Goal: Task Accomplishment & Management: Use online tool/utility

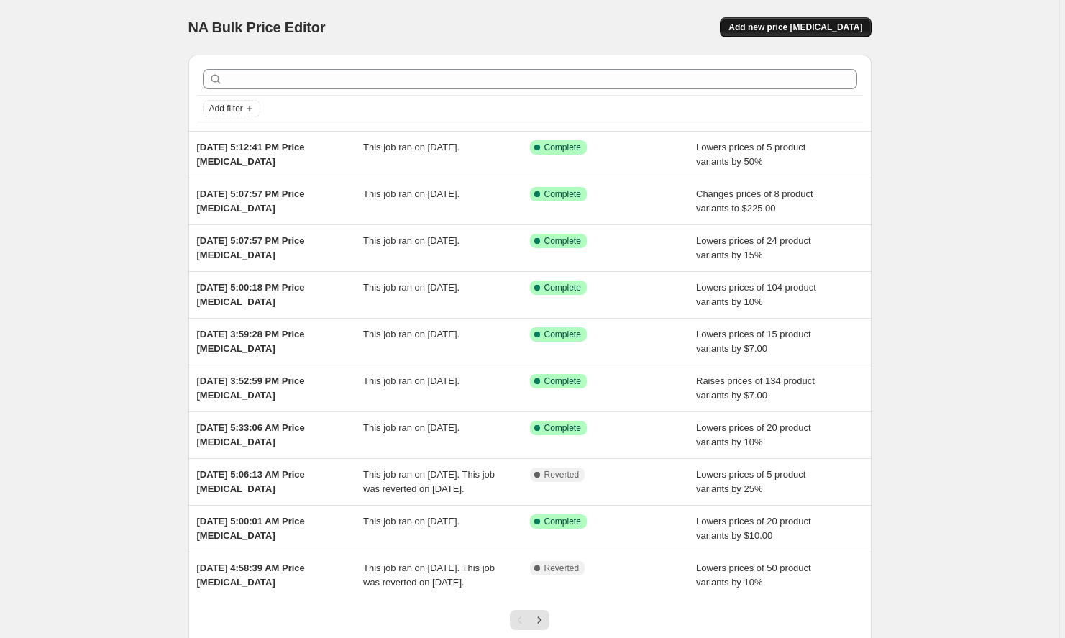
click at [806, 24] on span "Add new price [MEDICAL_DATA]" at bounding box center [795, 28] width 134 height 12
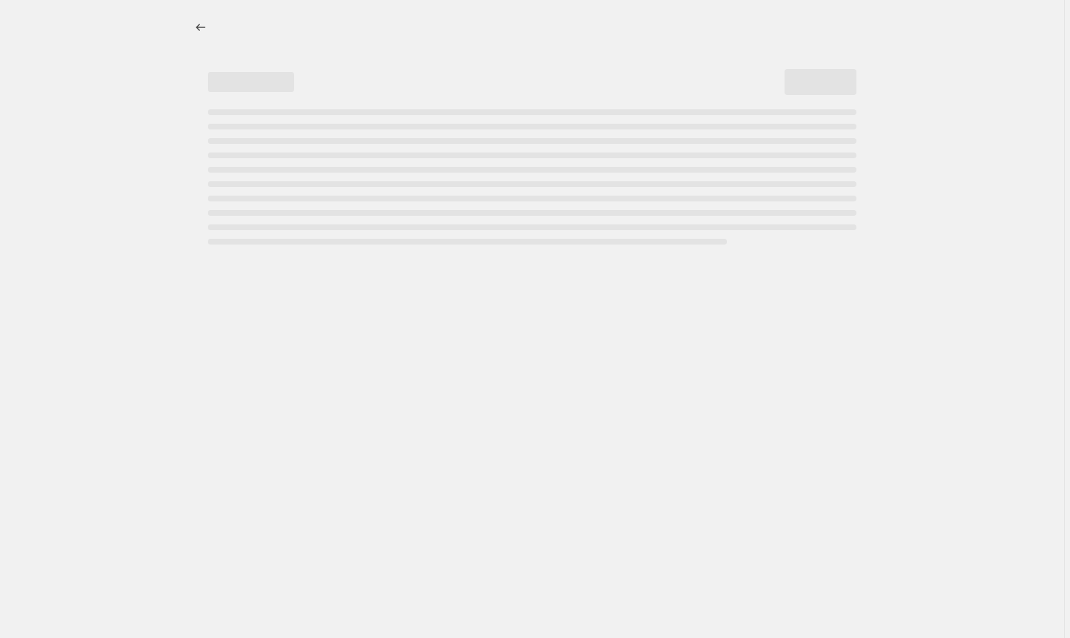
select select "percentage"
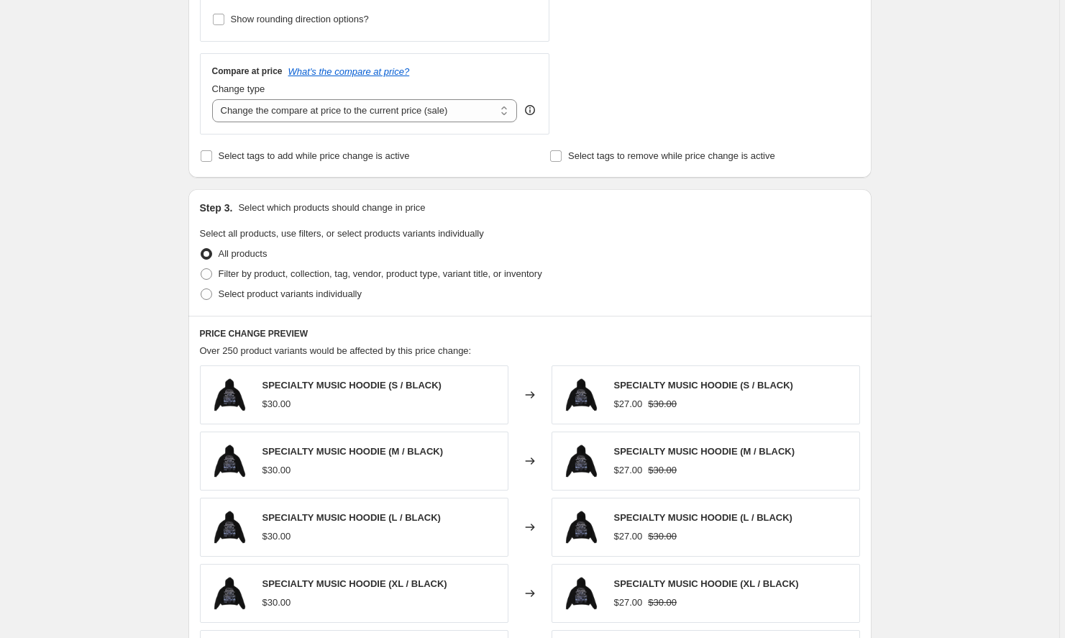
scroll to position [516, 0]
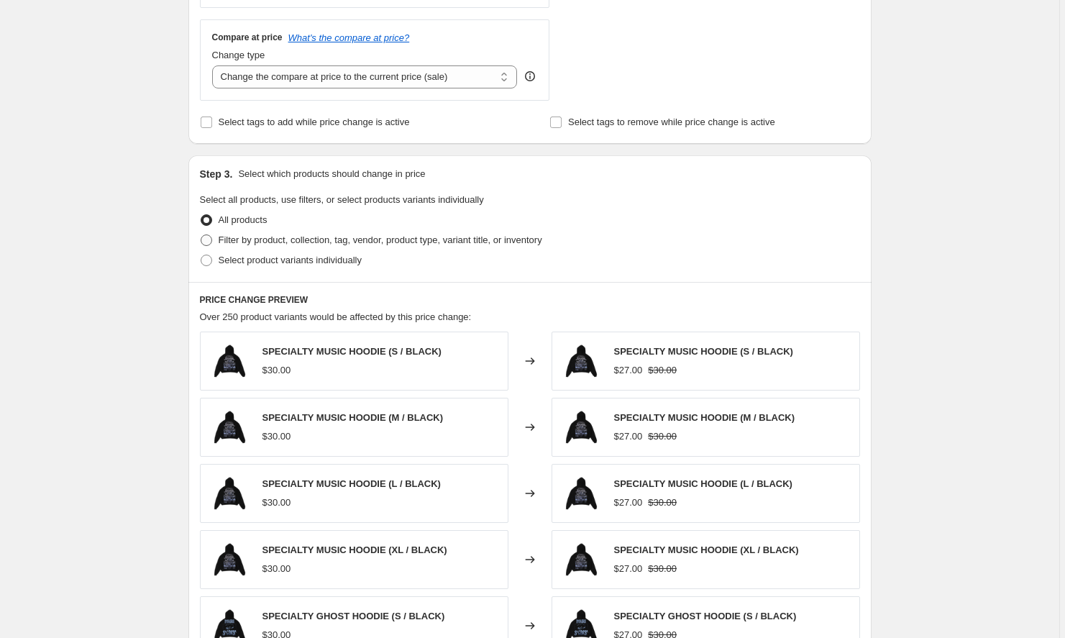
click at [302, 239] on span "Filter by product, collection, tag, vendor, product type, variant title, or inv…" at bounding box center [381, 239] width 324 height 11
click at [201, 235] on input "Filter by product, collection, tag, vendor, product type, variant title, or inv…" at bounding box center [201, 234] width 1 height 1
radio input "true"
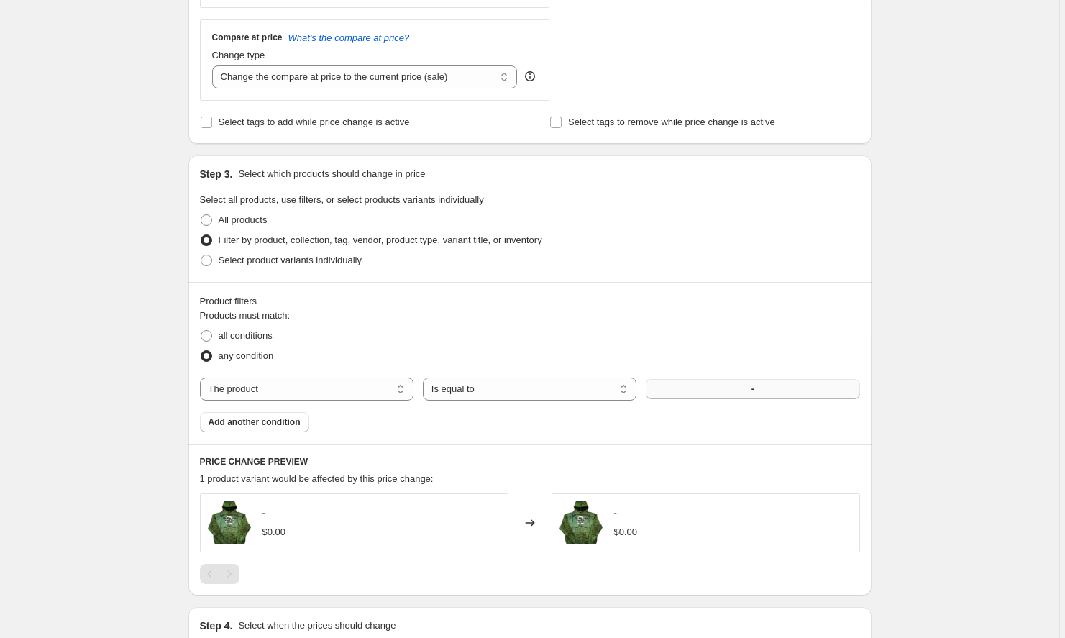
click at [685, 382] on button "-" at bounding box center [753, 389] width 214 height 20
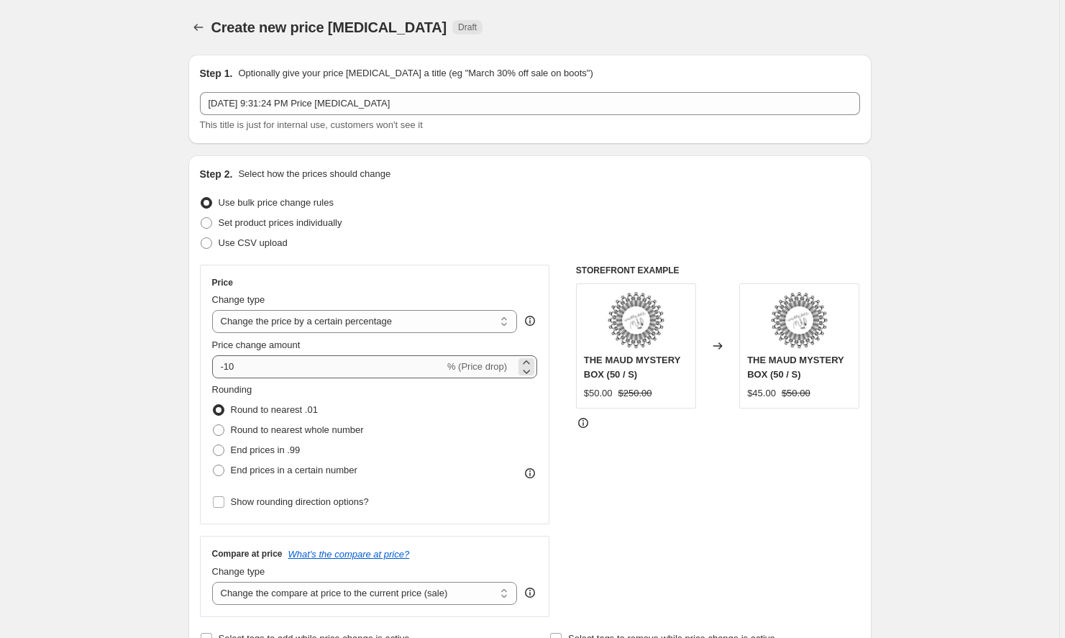
scroll to position [0, 0]
click at [288, 367] on input "-10" at bounding box center [328, 366] width 232 height 23
type input "-1"
type input "-3"
type input "0"
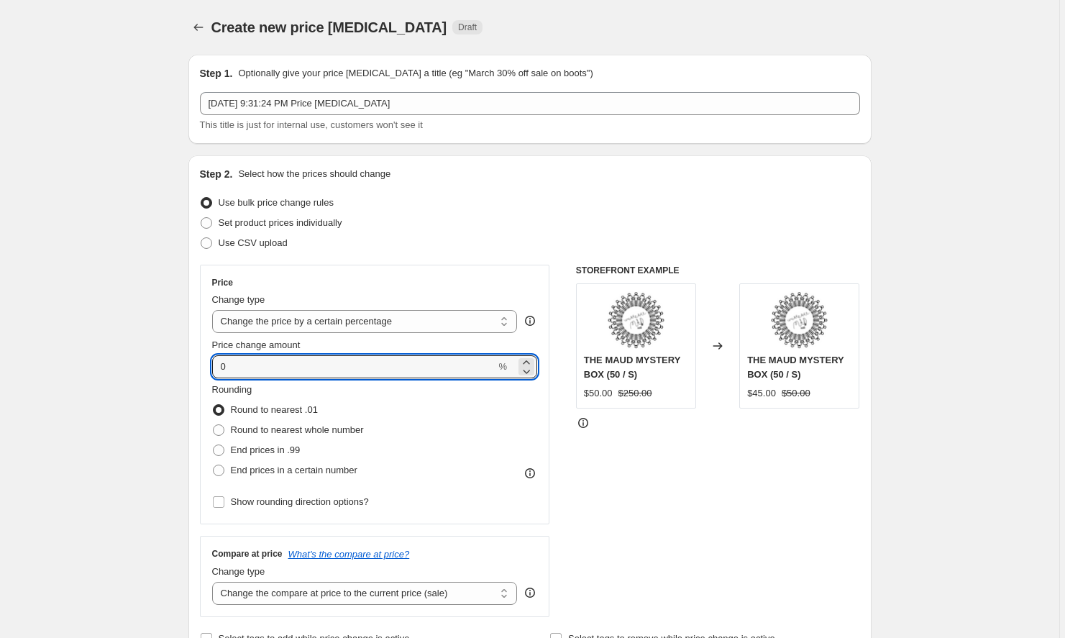
click at [364, 413] on div "Round to nearest .01" at bounding box center [288, 410] width 152 height 20
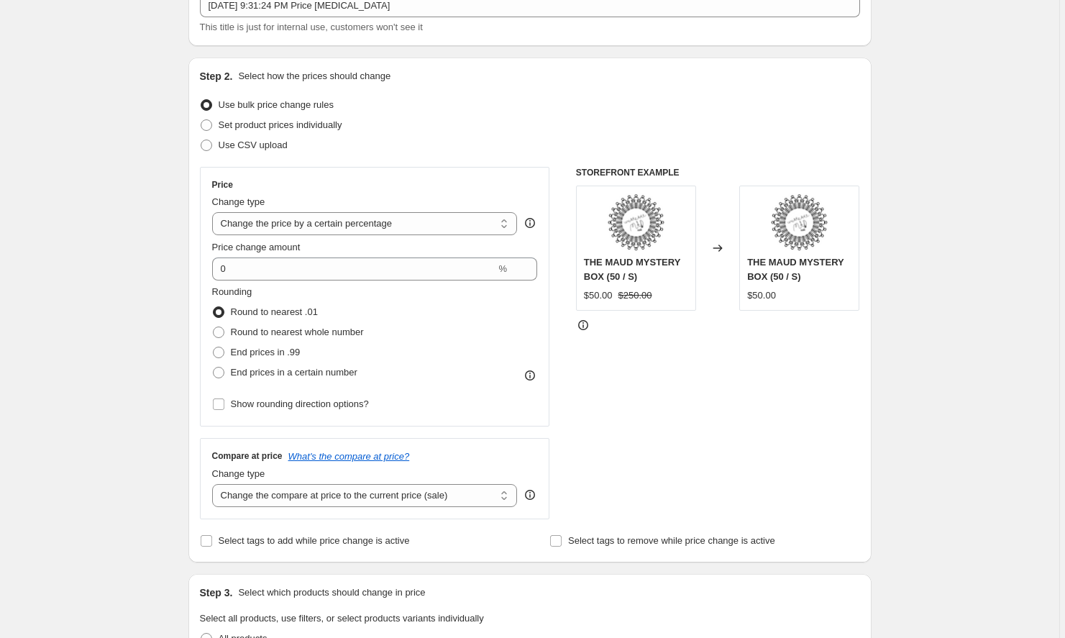
scroll to position [113, 0]
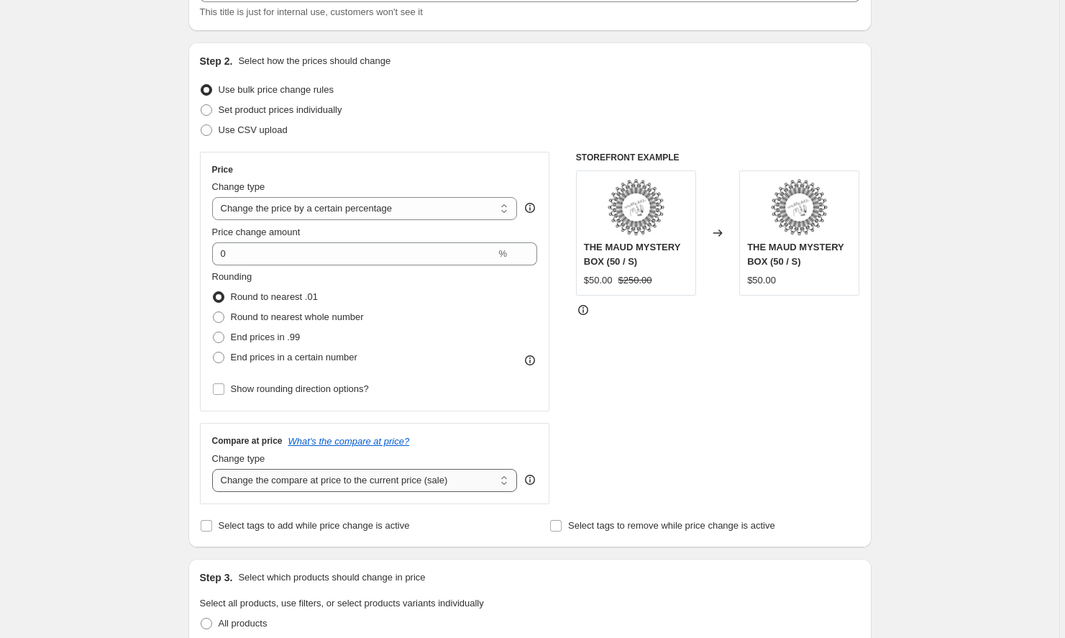
select select "remove"
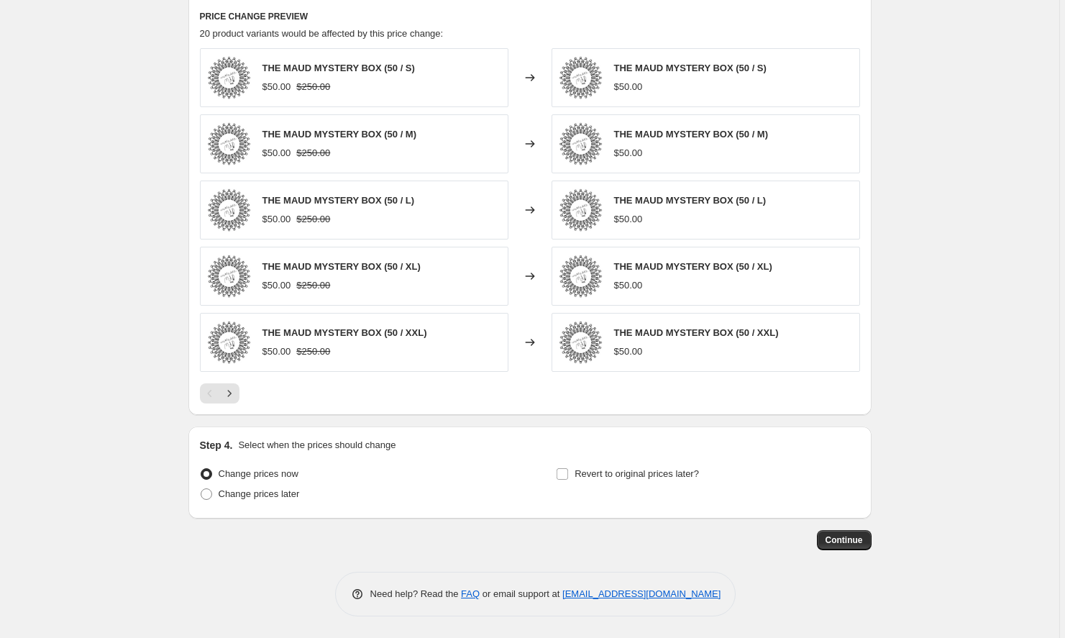
scroll to position [961, 0]
click at [843, 534] on button "Continue" at bounding box center [844, 540] width 55 height 20
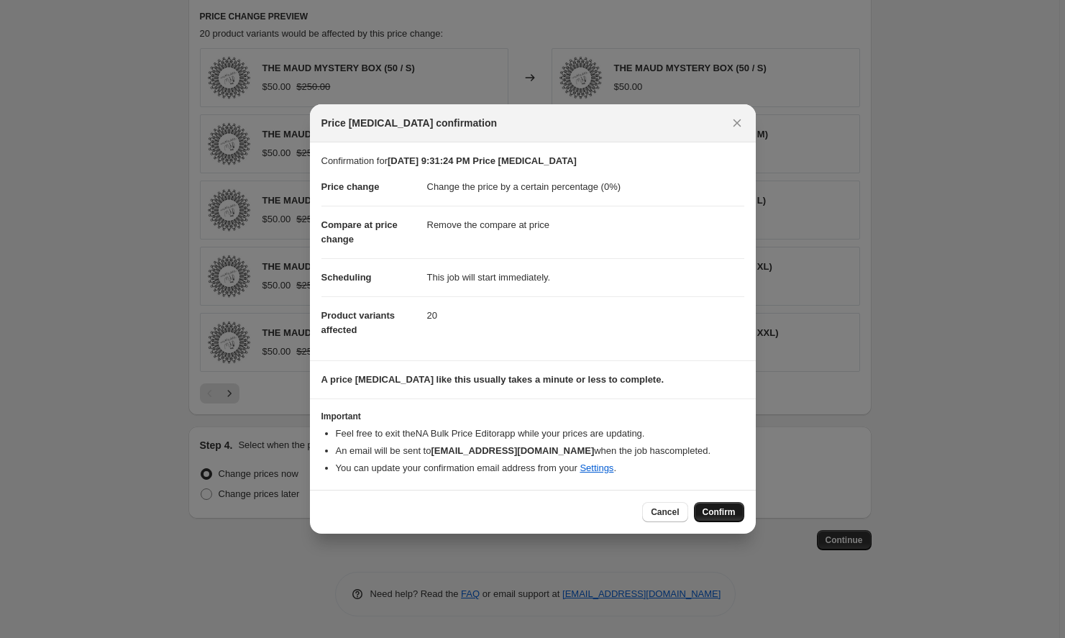
click at [716, 516] on span "Confirm" at bounding box center [718, 512] width 33 height 12
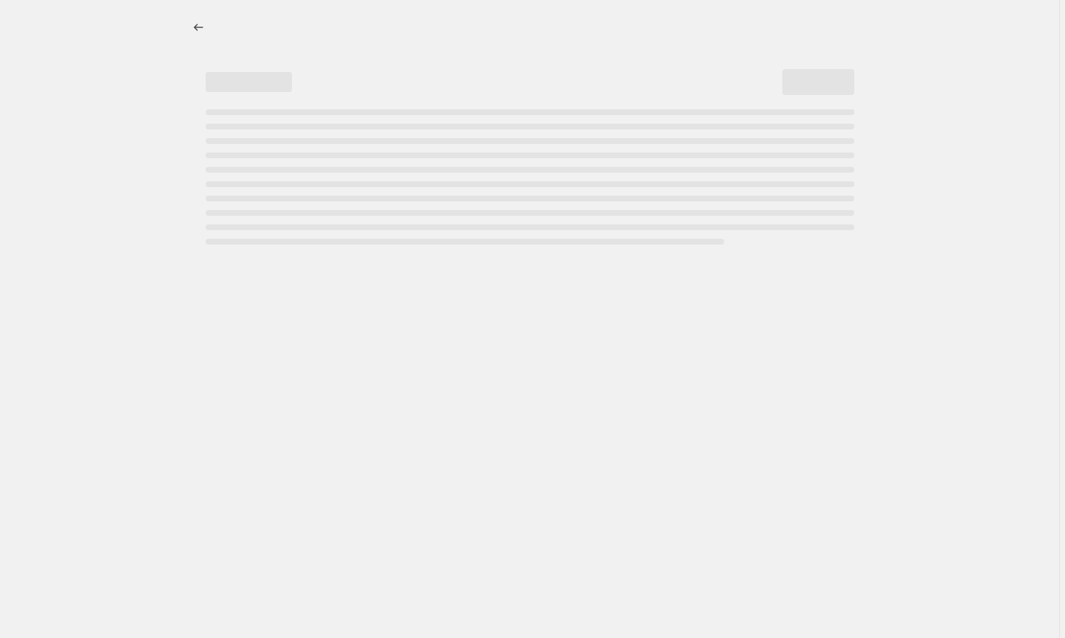
select select "percentage"
select select "remove"
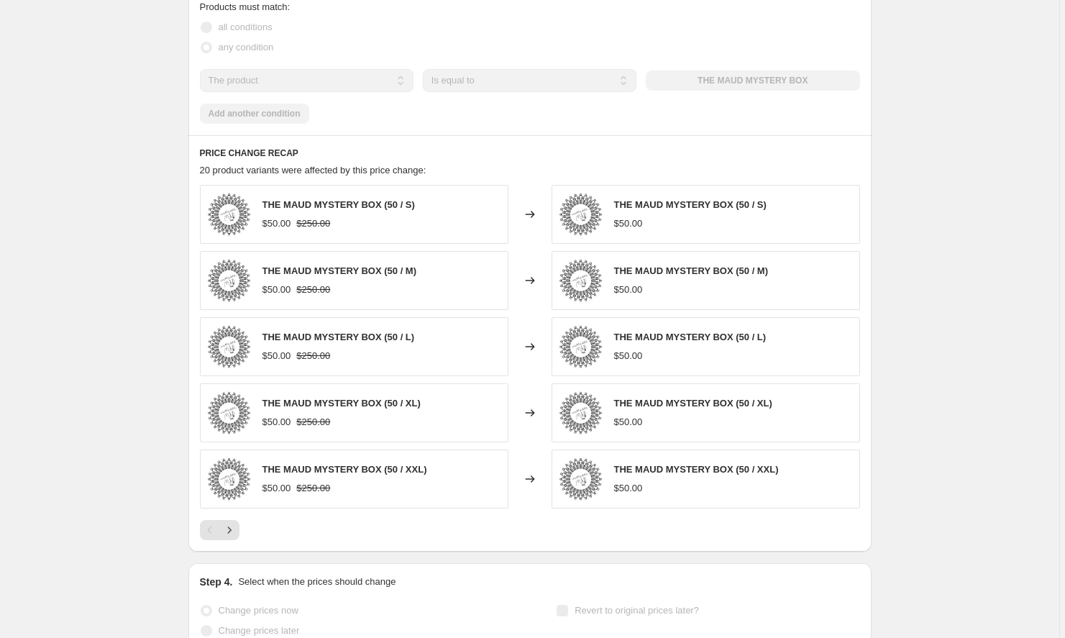
scroll to position [0, 0]
